Goal: Find specific page/section: Find specific page/section

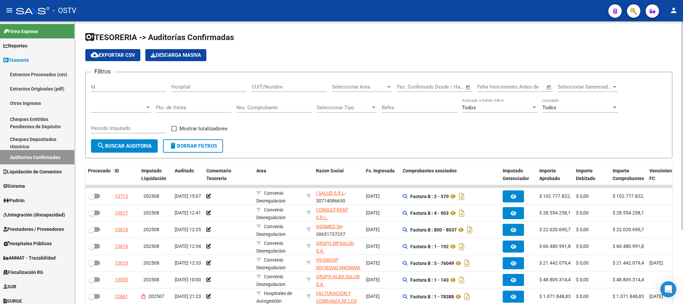
scroll to position [100, 0]
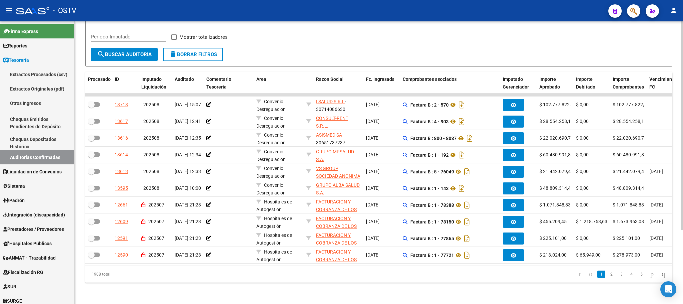
click at [122, 54] on form "Filtros Id Hospital CUIT/Nombre Seleccionar Area Seleccionar Area Start date – …" at bounding box center [378, 23] width 587 height 86
click at [126, 48] on button "search Buscar Auditoria" at bounding box center [124, 54] width 67 height 13
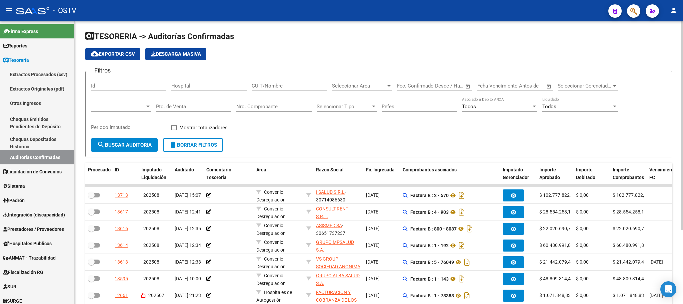
scroll to position [0, 0]
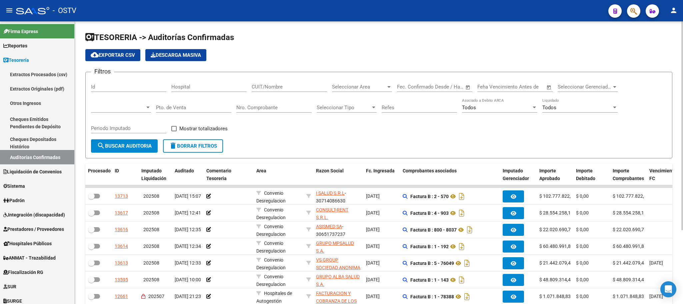
click at [272, 83] on div "CUIT/Nombre" at bounding box center [289, 84] width 75 height 14
click at [268, 93] on div "CUIT/Nombre" at bounding box center [289, 87] width 75 height 21
click at [271, 89] on input "CUIT/Nombre" at bounding box center [289, 87] width 75 height 6
drag, startPoint x: 261, startPoint y: 88, endPoint x: 271, endPoint y: 90, distance: 10.2
click at [232, 87] on div "Filtros Id Hospital 3 CUIT/Nombre Seleccionar Area Seleccionar Area Start date …" at bounding box center [379, 108] width 576 height 62
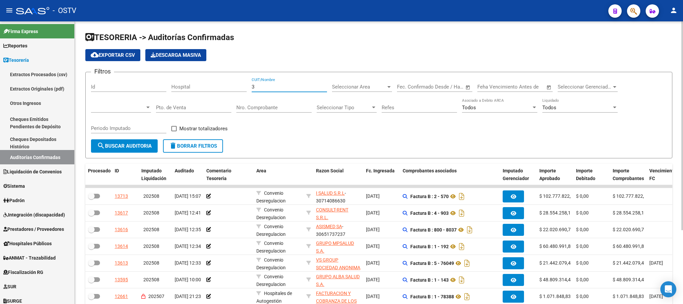
paste input "0999074843"
type input "30999074843"
click at [133, 144] on span "search Buscar Auditoria" at bounding box center [124, 146] width 55 height 6
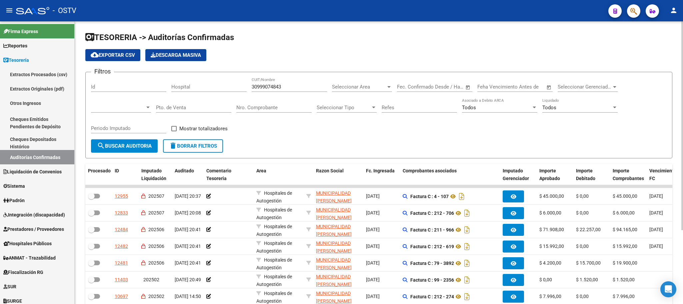
click at [176, 129] on span at bounding box center [173, 128] width 5 height 5
click at [174, 131] on input "Mostrar totalizadores" at bounding box center [174, 131] width 0 height 0
checkbox input "true"
click at [122, 145] on span "search Buscar Auditoria" at bounding box center [124, 146] width 55 height 6
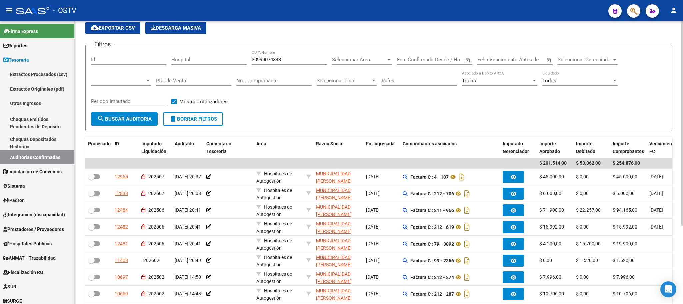
scroll to position [107, 0]
